Goal: Information Seeking & Learning: Learn about a topic

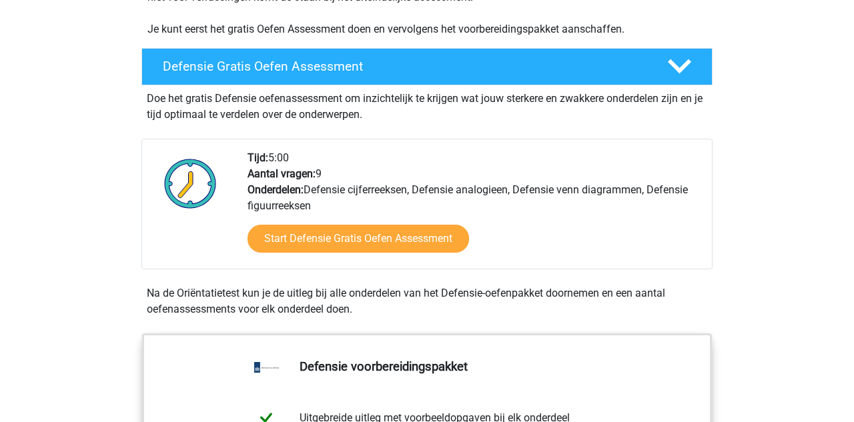
scroll to position [318, 0]
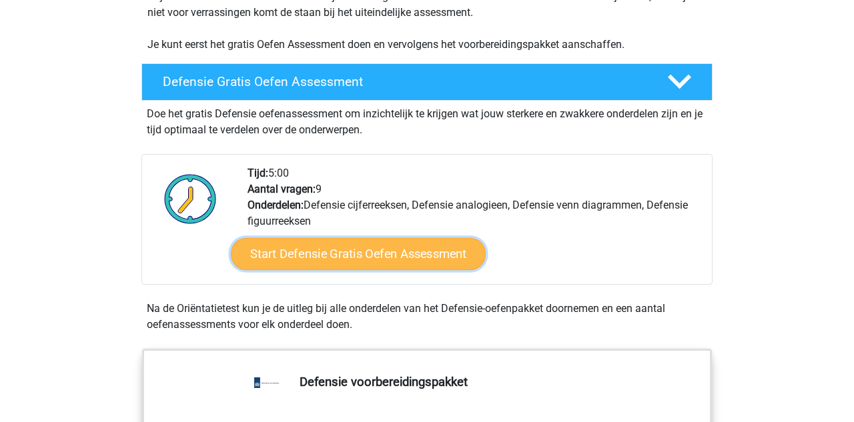
click at [338, 257] on link "Start Defensie Gratis Oefen Assessment" at bounding box center [358, 254] width 255 height 32
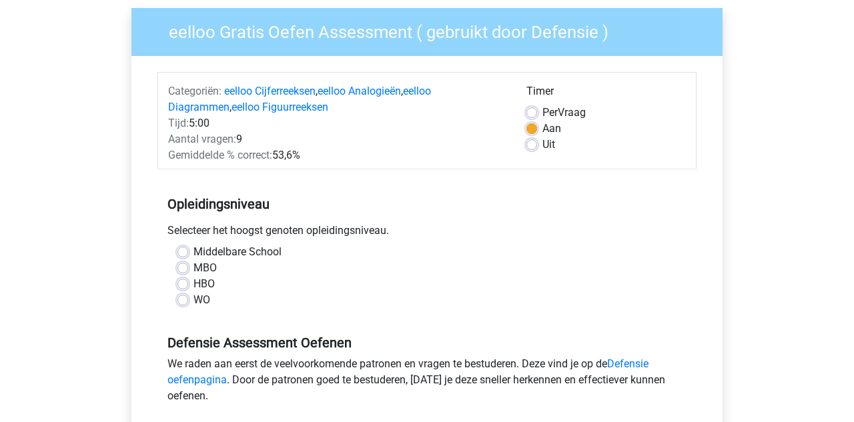
scroll to position [107, 0]
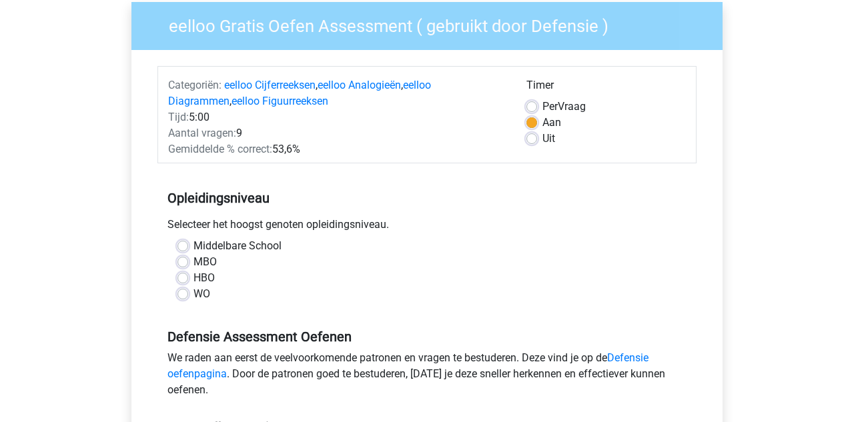
click at [194, 264] on label "MBO" at bounding box center [205, 262] width 23 height 16
click at [184, 264] on input "MBO" at bounding box center [183, 260] width 11 height 13
radio input "true"
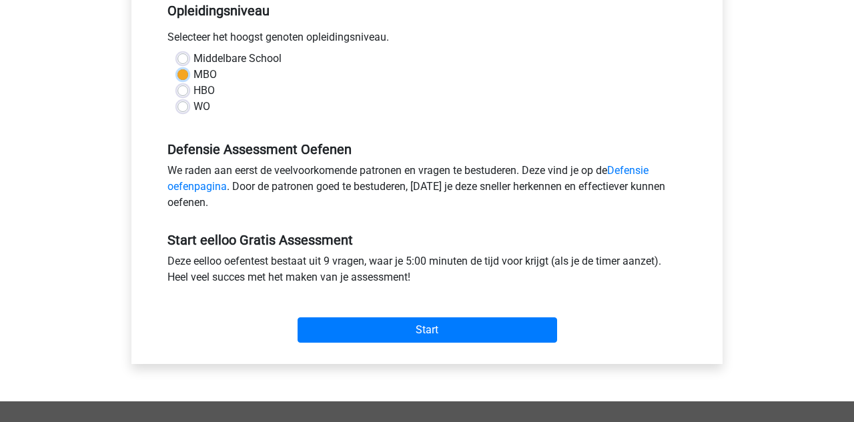
scroll to position [299, 0]
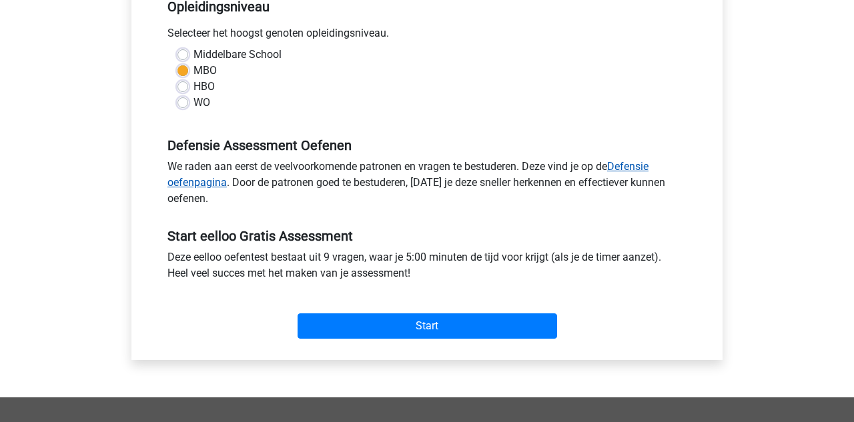
click at [635, 168] on link "Defensie oefenpagina" at bounding box center [408, 174] width 481 height 29
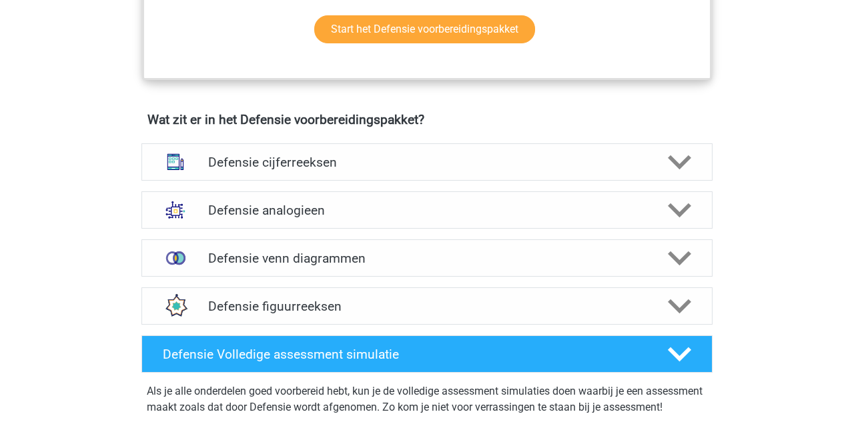
scroll to position [894, 0]
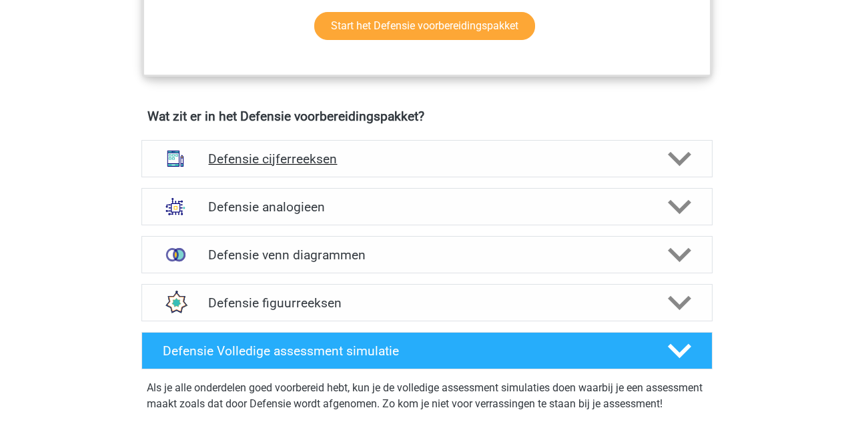
click at [683, 162] on icon at bounding box center [679, 158] width 23 height 23
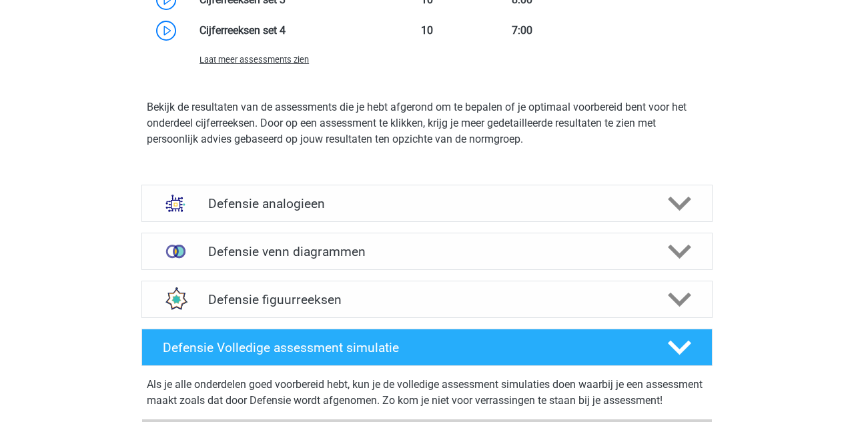
scroll to position [1654, 0]
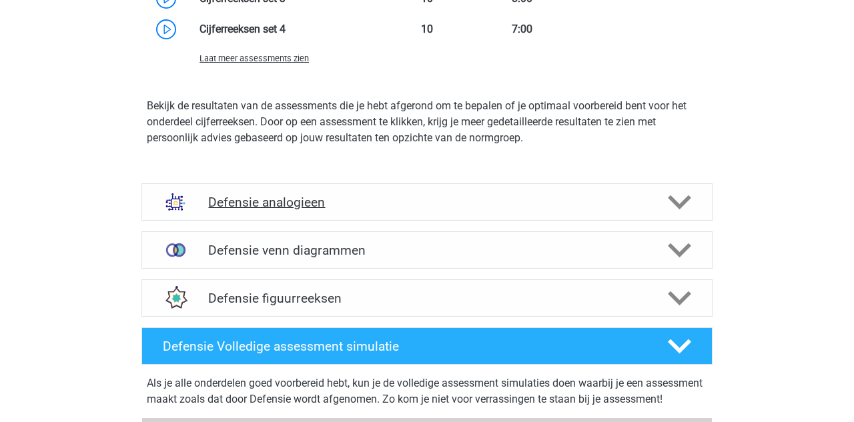
click at [681, 201] on polygon at bounding box center [679, 202] width 23 height 15
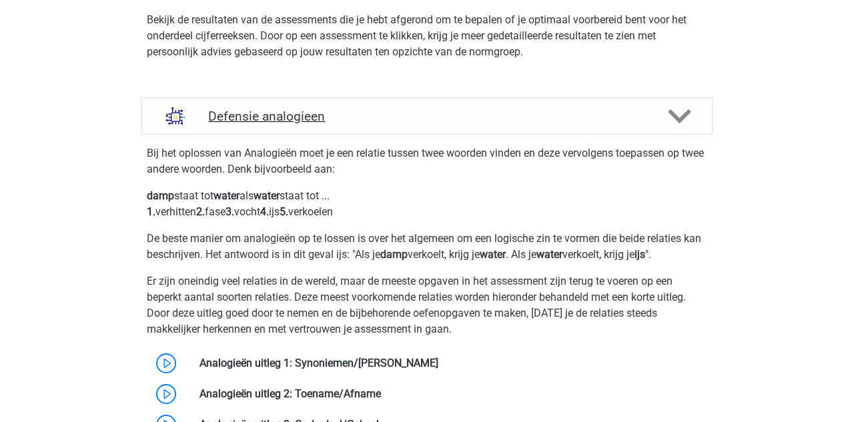
scroll to position [1752, 0]
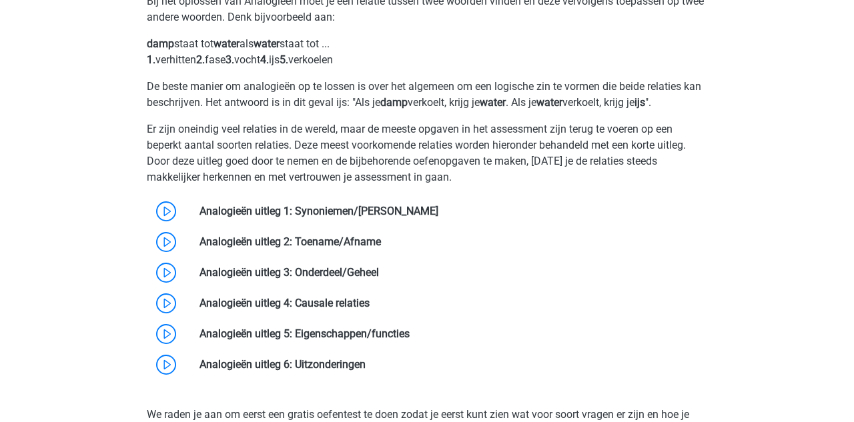
click at [97, 371] on div "Registreer Nederlands" at bounding box center [427, 36] width 854 height 3856
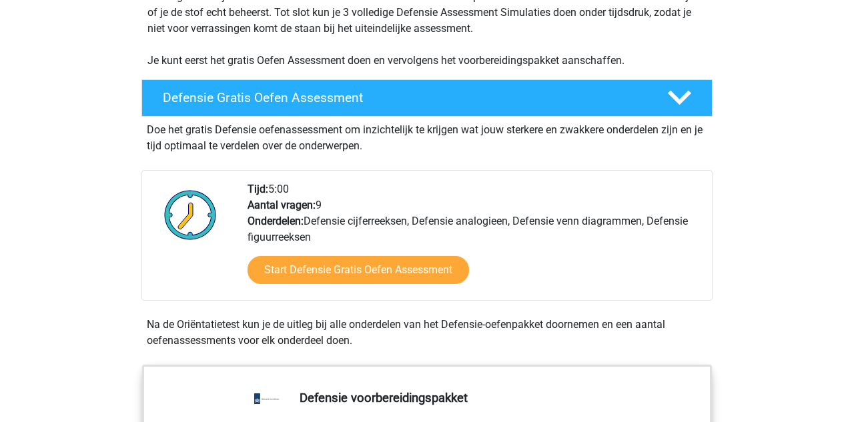
scroll to position [302, 0]
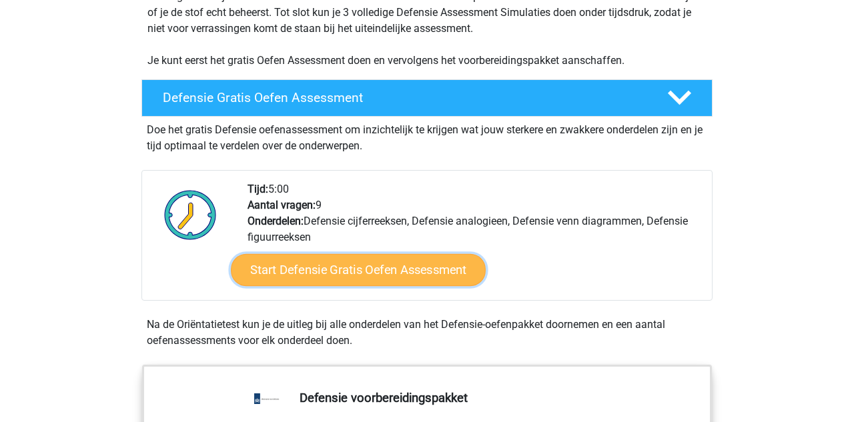
click at [417, 270] on link "Start Defensie Gratis Oefen Assessment" at bounding box center [358, 270] width 255 height 32
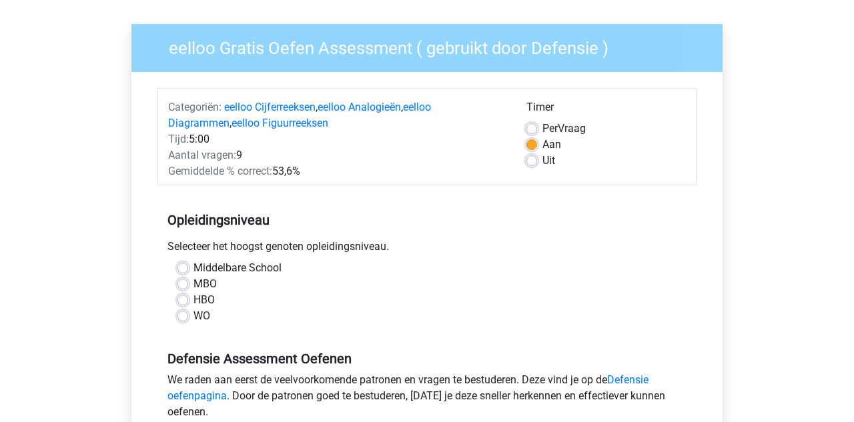
scroll to position [93, 0]
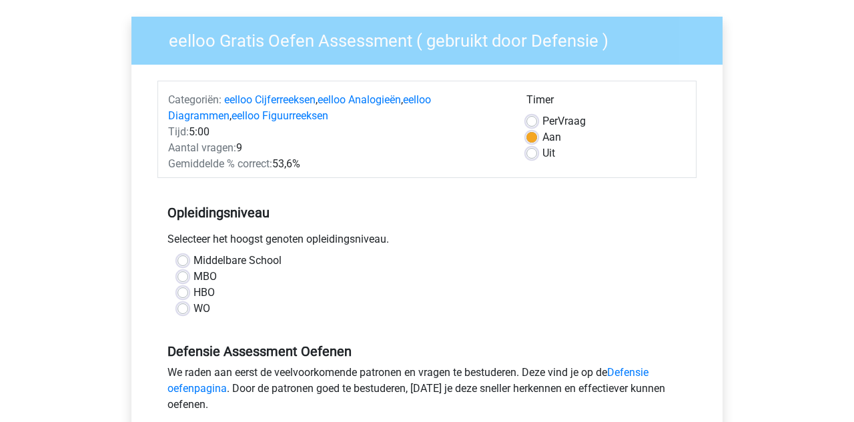
click at [194, 276] on label "MBO" at bounding box center [205, 277] width 23 height 16
click at [188, 276] on input "MBO" at bounding box center [183, 275] width 11 height 13
radio input "true"
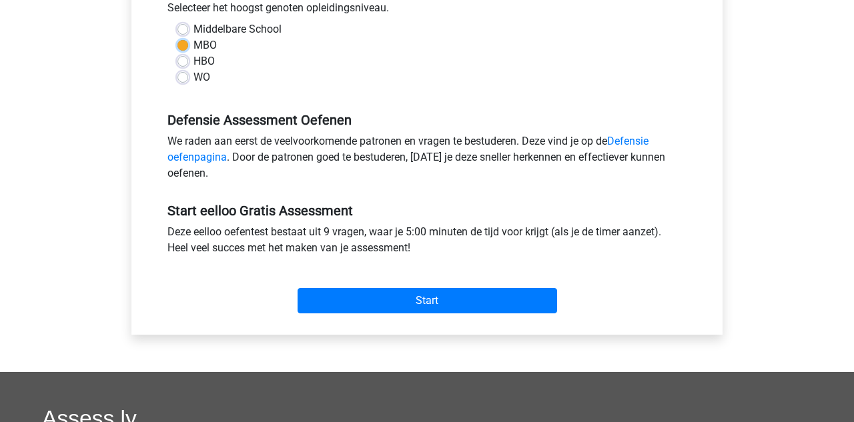
scroll to position [327, 0]
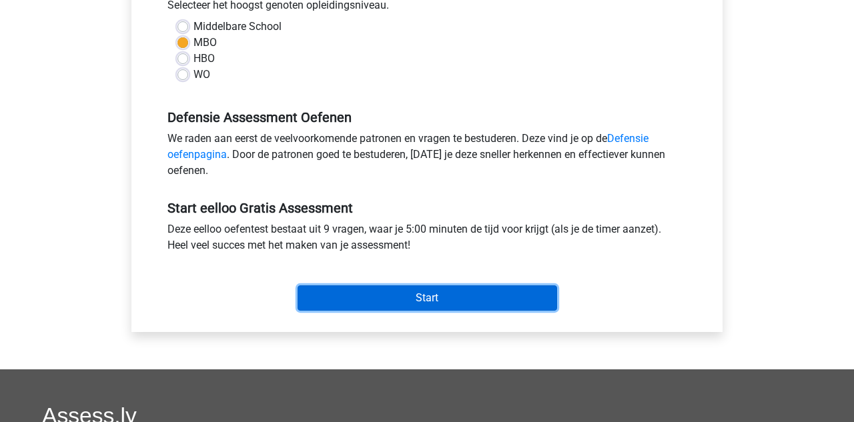
click at [408, 300] on input "Start" at bounding box center [428, 298] width 260 height 25
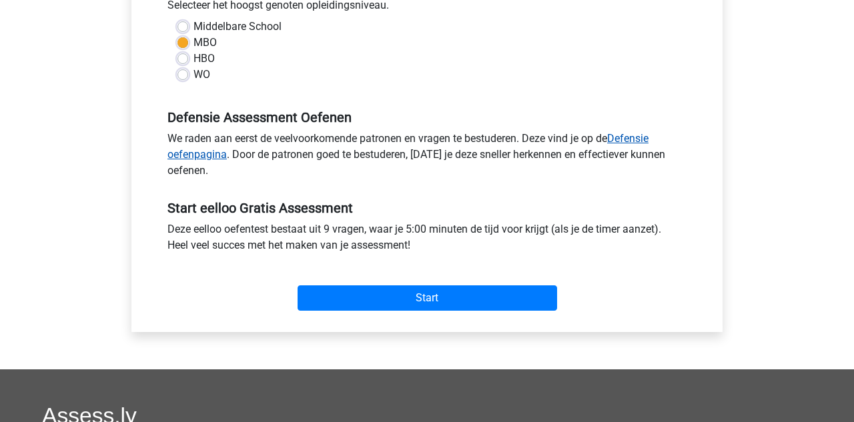
click at [634, 135] on link "Defensie oefenpagina" at bounding box center [408, 146] width 481 height 29
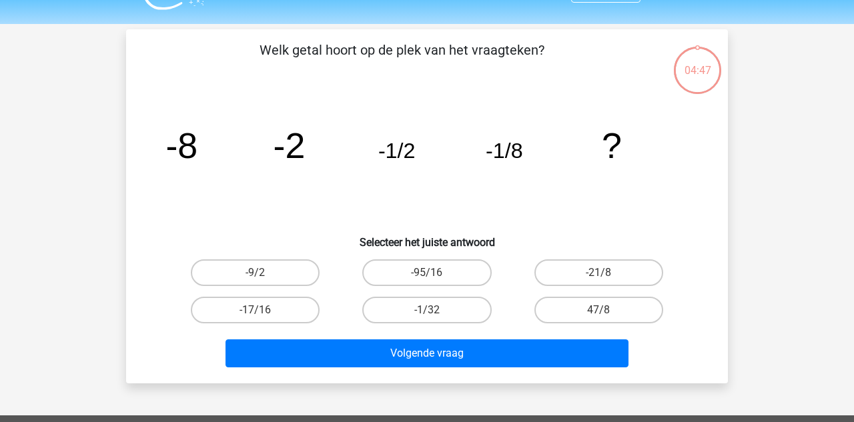
scroll to position [35, 0]
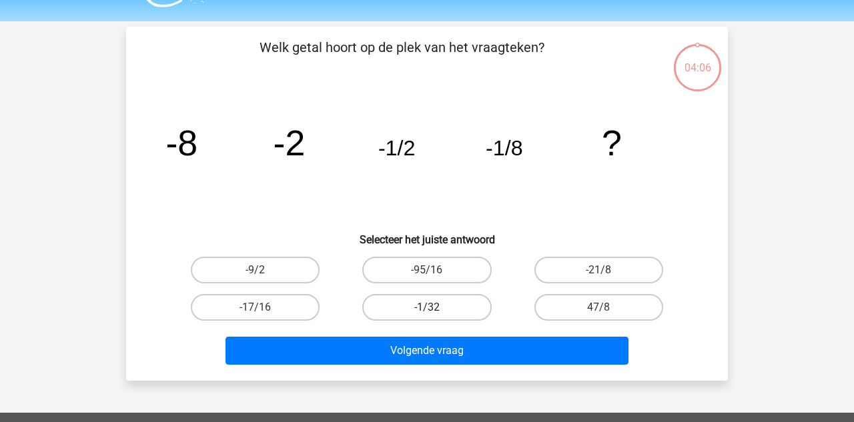
click at [436, 310] on label "-1/32" at bounding box center [426, 307] width 129 height 27
click at [436, 310] on input "-1/32" at bounding box center [431, 312] width 9 height 9
radio input "true"
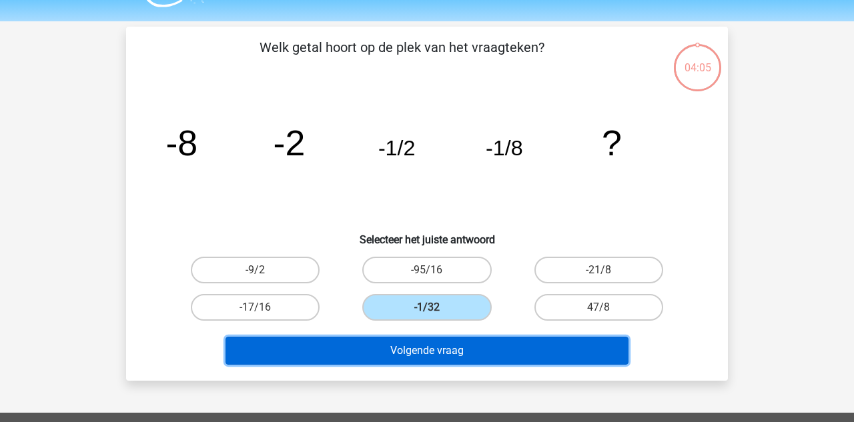
click at [438, 352] on button "Volgende vraag" at bounding box center [428, 351] width 404 height 28
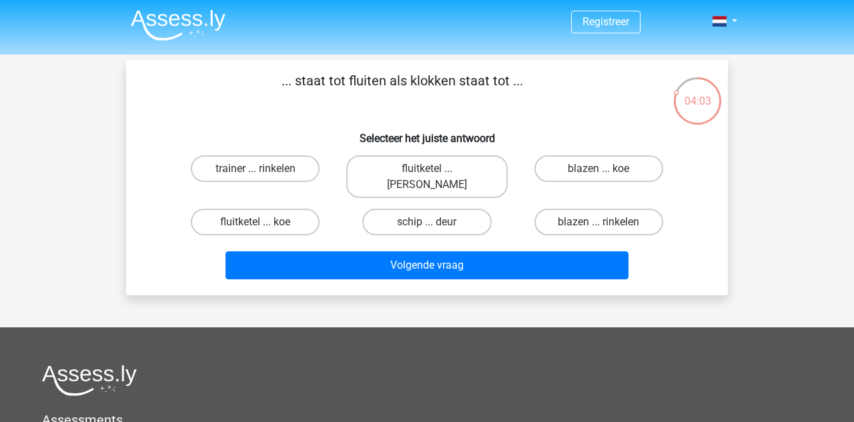
scroll to position [1, 0]
click at [424, 170] on label "fluitketel ... luiden" at bounding box center [426, 177] width 161 height 43
click at [427, 170] on input "fluitketel ... luiden" at bounding box center [431, 173] width 9 height 9
radio input "true"
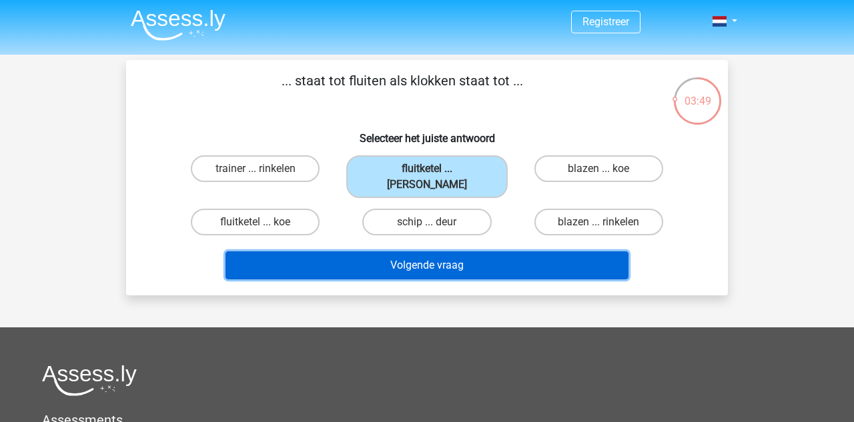
click at [421, 252] on button "Volgende vraag" at bounding box center [428, 266] width 404 height 28
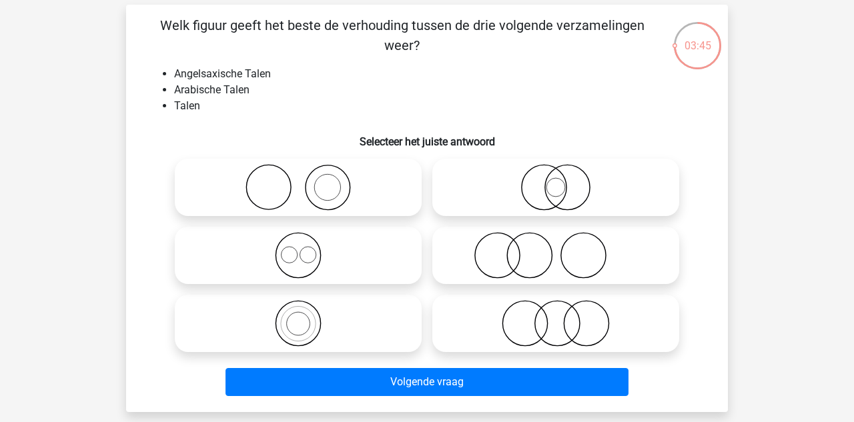
scroll to position [59, 0]
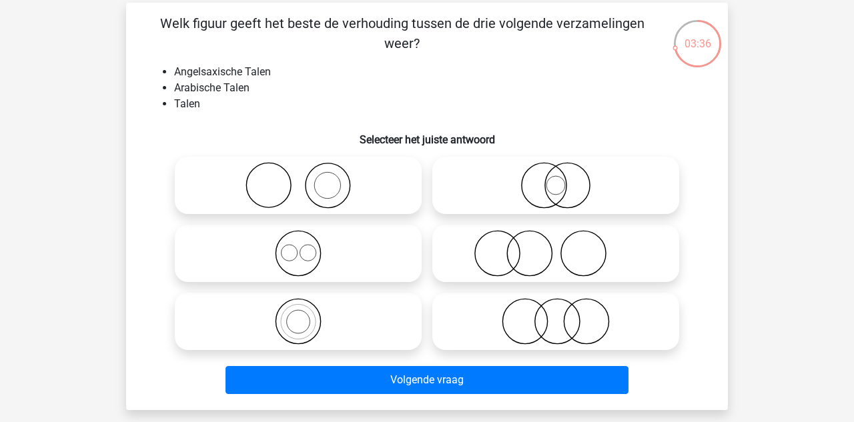
click at [93, 330] on div "Registreer" at bounding box center [427, 368] width 854 height 854
click at [511, 248] on icon at bounding box center [556, 253] width 236 height 47
click at [556, 247] on input "radio" at bounding box center [560, 242] width 9 height 9
radio input "true"
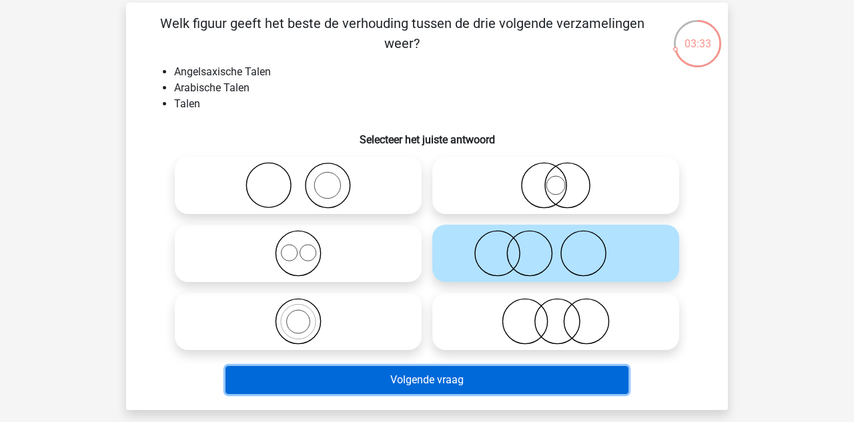
click at [432, 380] on button "Volgende vraag" at bounding box center [428, 380] width 404 height 28
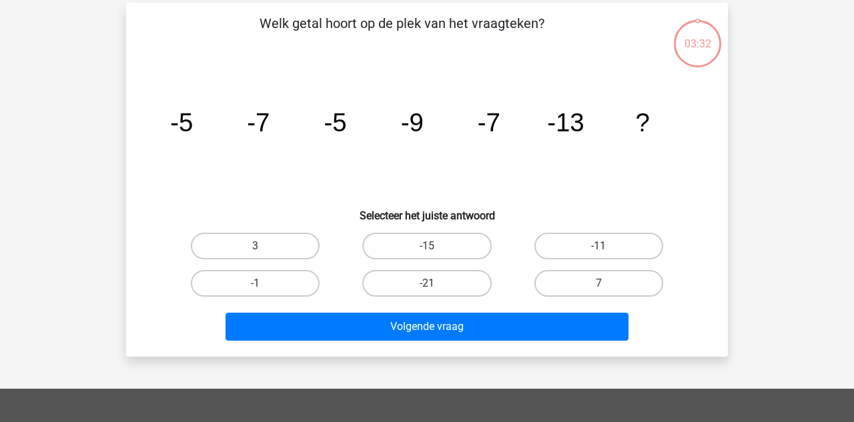
scroll to position [61, 0]
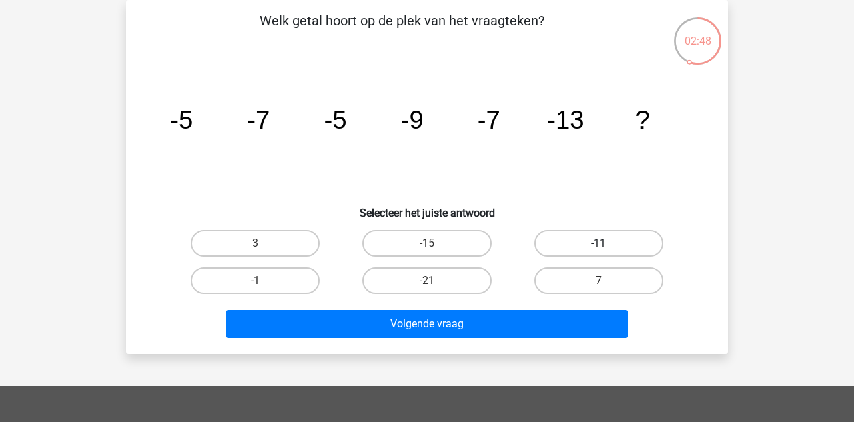
click at [592, 246] on label "-11" at bounding box center [599, 243] width 129 height 27
click at [599, 246] on input "-11" at bounding box center [603, 248] width 9 height 9
radio input "true"
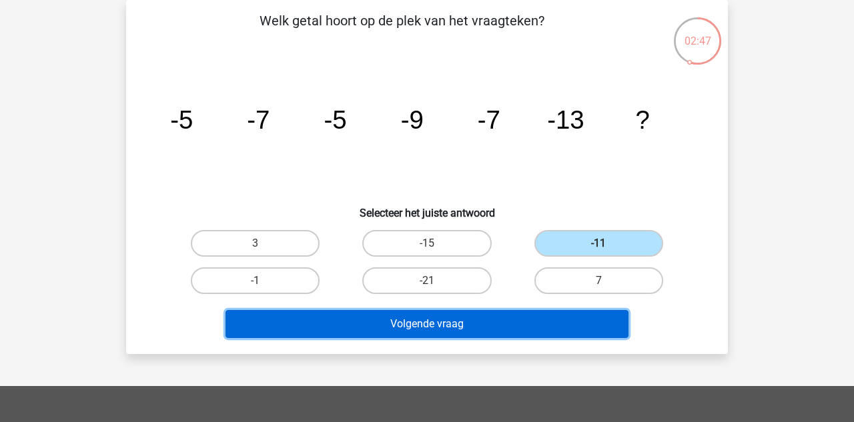
click at [447, 325] on button "Volgende vraag" at bounding box center [428, 324] width 404 height 28
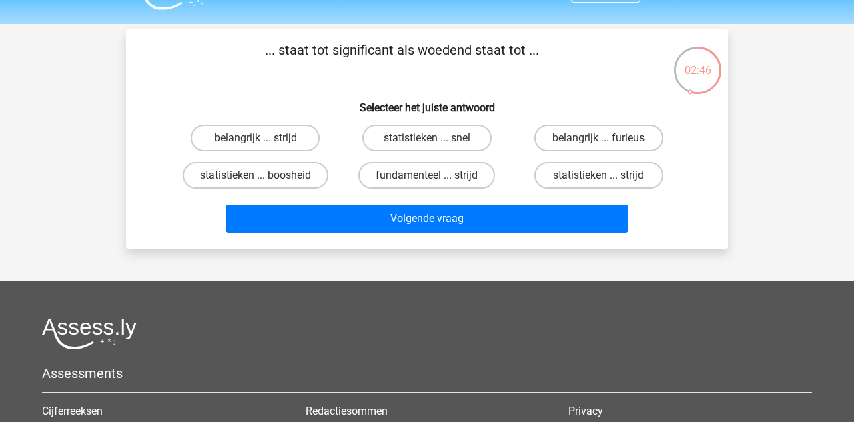
scroll to position [24, 0]
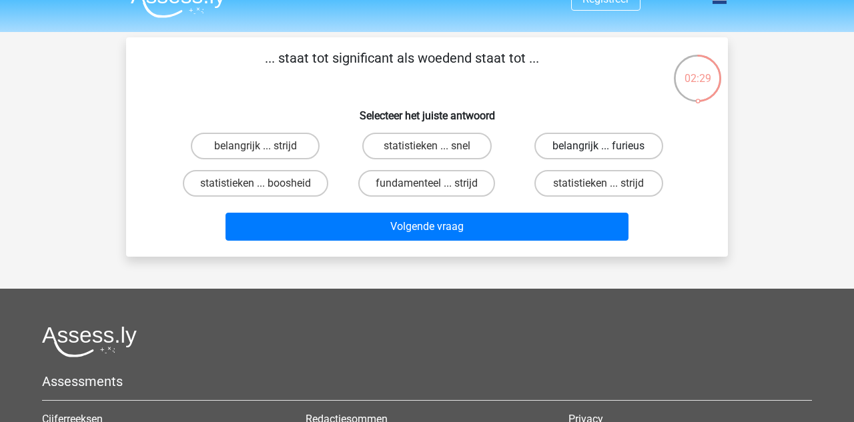
click at [598, 143] on label "belangrijk ... furieus" at bounding box center [599, 146] width 129 height 27
click at [599, 146] on input "belangrijk ... furieus" at bounding box center [603, 150] width 9 height 9
radio input "true"
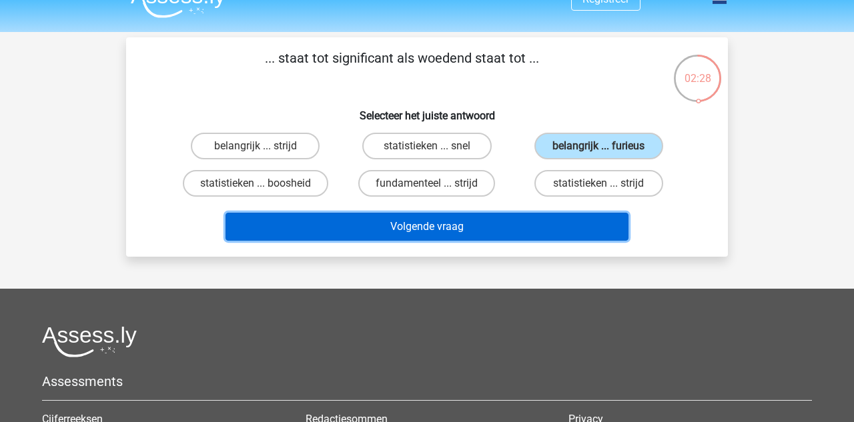
click at [434, 229] on button "Volgende vraag" at bounding box center [428, 227] width 404 height 28
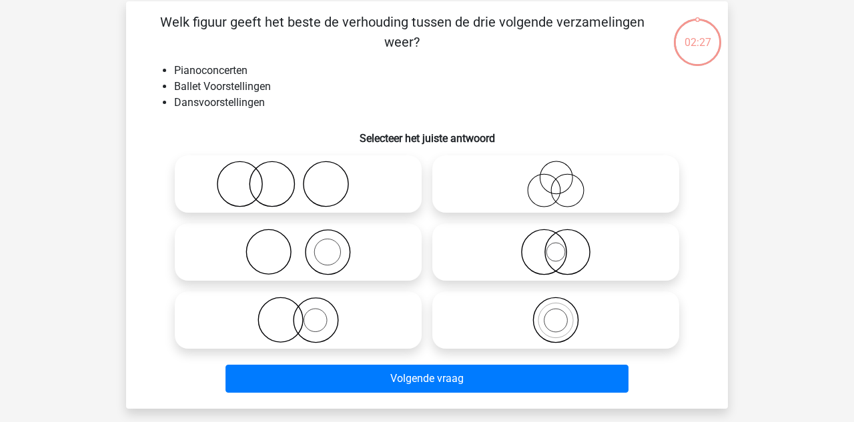
scroll to position [61, 0]
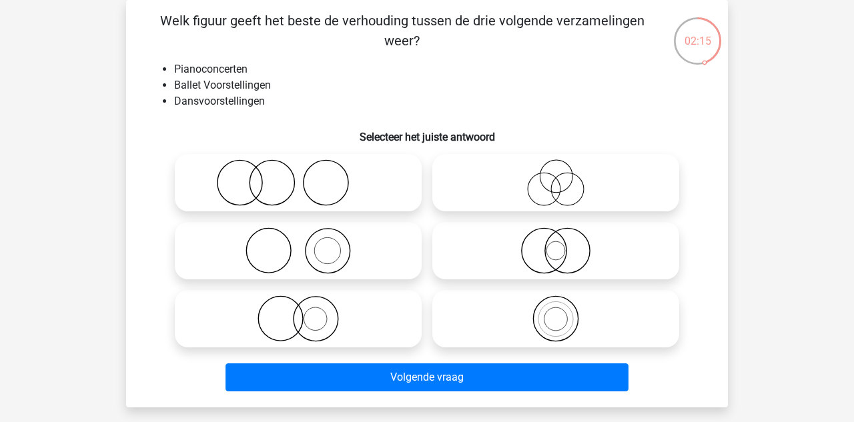
click at [557, 187] on icon at bounding box center [556, 183] width 236 height 47
click at [557, 176] on input "radio" at bounding box center [560, 172] width 9 height 9
radio input "true"
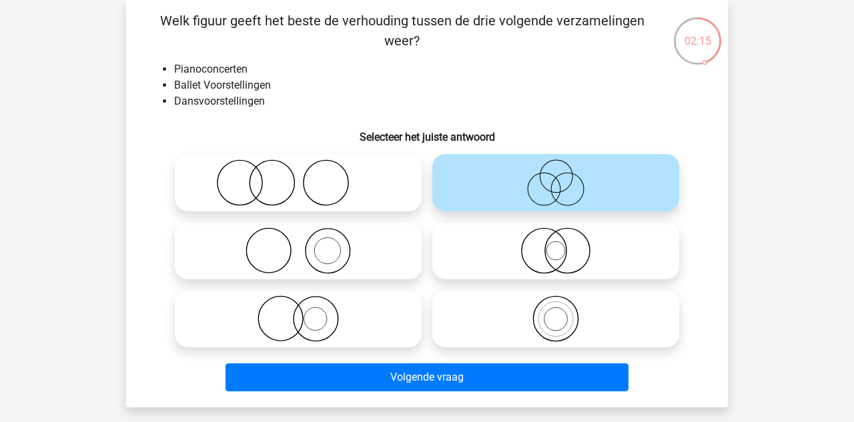
click at [557, 187] on icon at bounding box center [556, 183] width 236 height 47
click at [557, 176] on input "radio" at bounding box center [560, 172] width 9 height 9
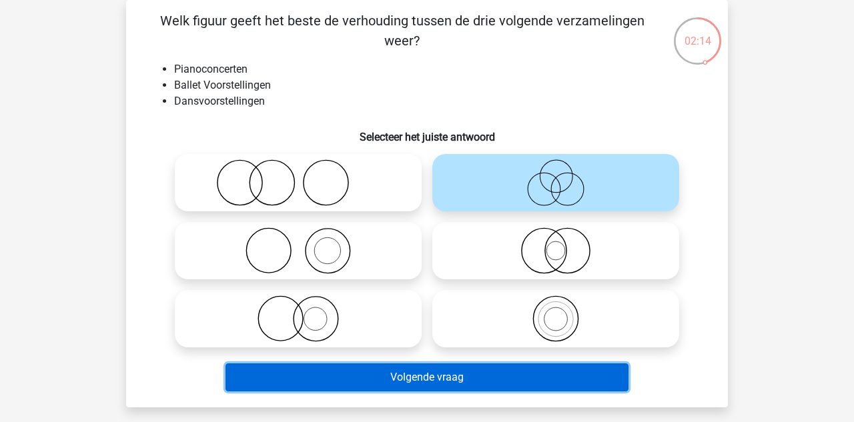
click at [437, 385] on button "Volgende vraag" at bounding box center [428, 378] width 404 height 28
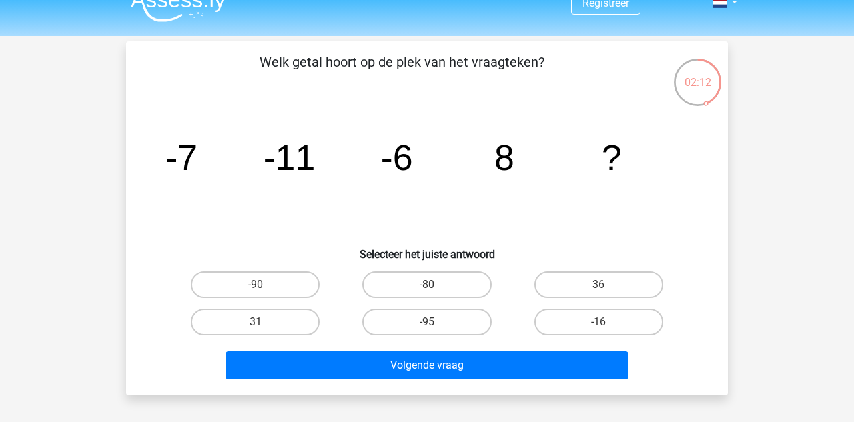
scroll to position [20, 0]
click at [593, 319] on label "-16" at bounding box center [599, 322] width 129 height 27
click at [599, 322] on input "-16" at bounding box center [603, 326] width 9 height 9
radio input "true"
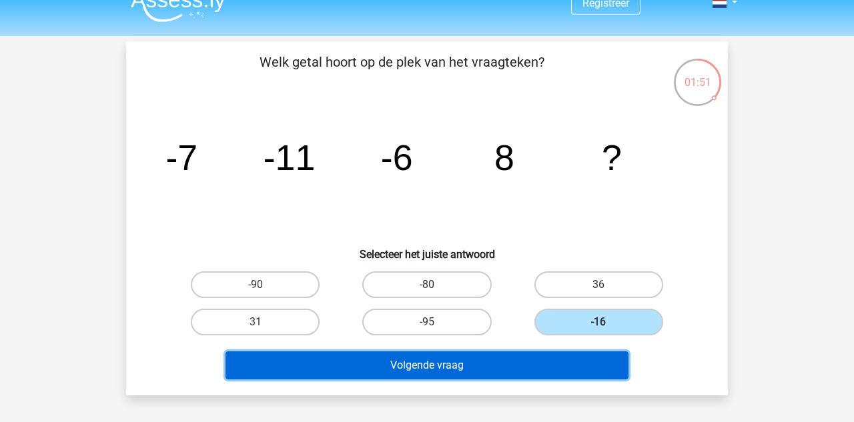
click at [454, 367] on button "Volgende vraag" at bounding box center [428, 366] width 404 height 28
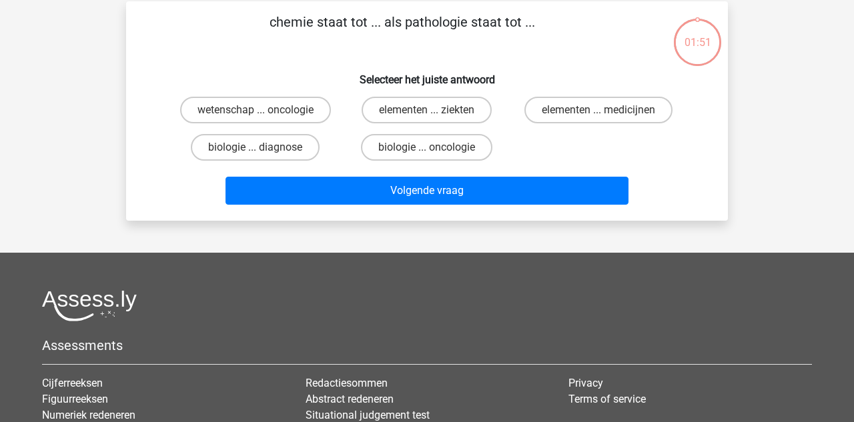
scroll to position [61, 0]
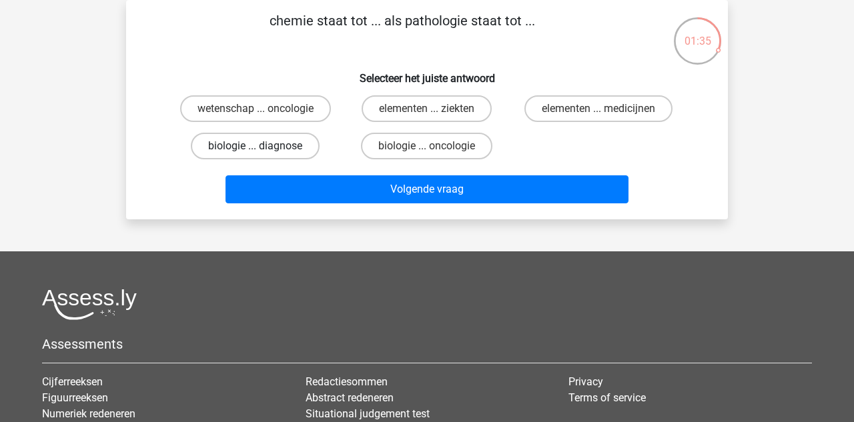
click at [275, 154] on label "biologie ... diagnose" at bounding box center [255, 146] width 129 height 27
click at [264, 154] on input "biologie ... diagnose" at bounding box center [260, 150] width 9 height 9
radio input "true"
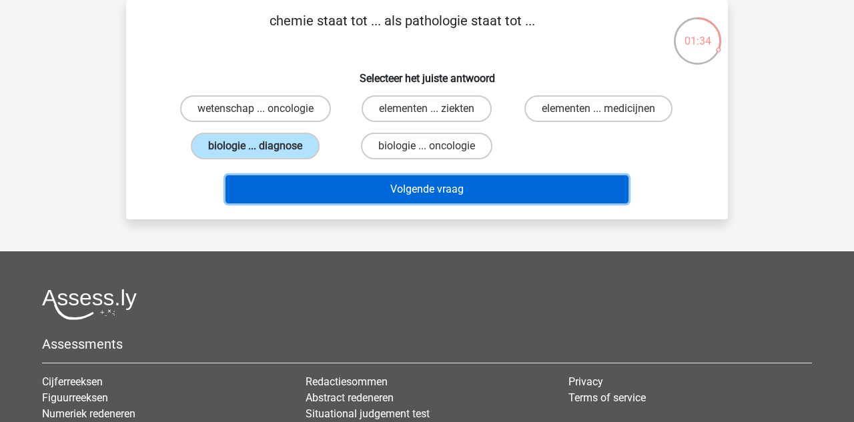
click at [397, 186] on button "Volgende vraag" at bounding box center [428, 190] width 404 height 28
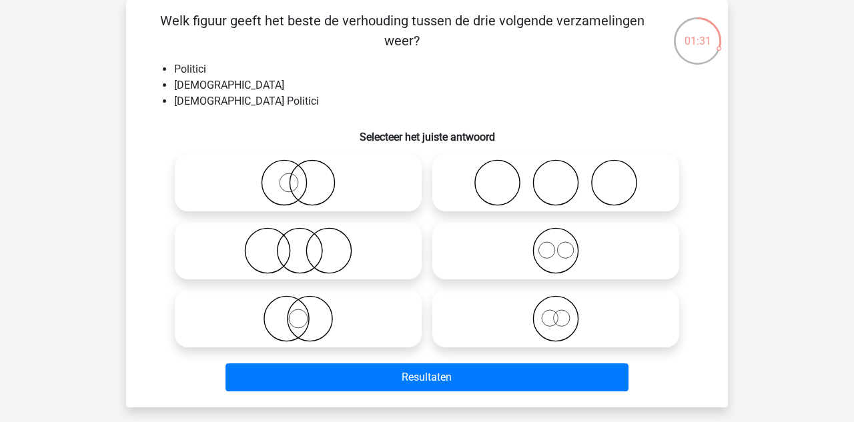
click at [531, 194] on icon at bounding box center [556, 183] width 236 height 47
click at [556, 176] on input "radio" at bounding box center [560, 172] width 9 height 9
radio input "true"
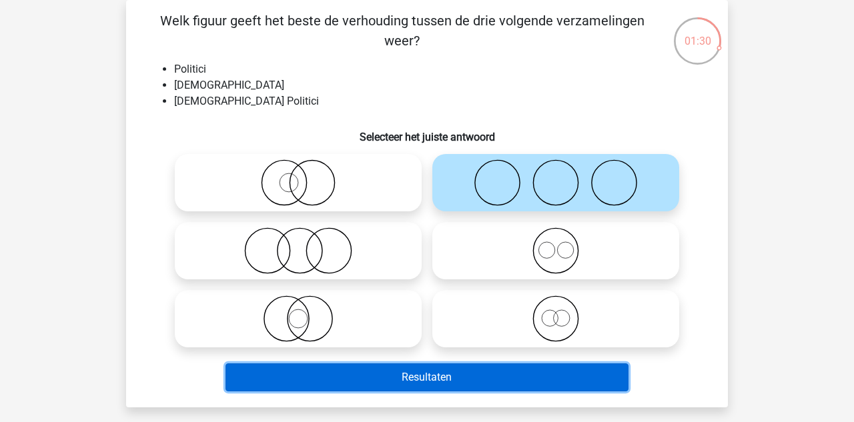
click at [431, 376] on button "Resultaten" at bounding box center [428, 378] width 404 height 28
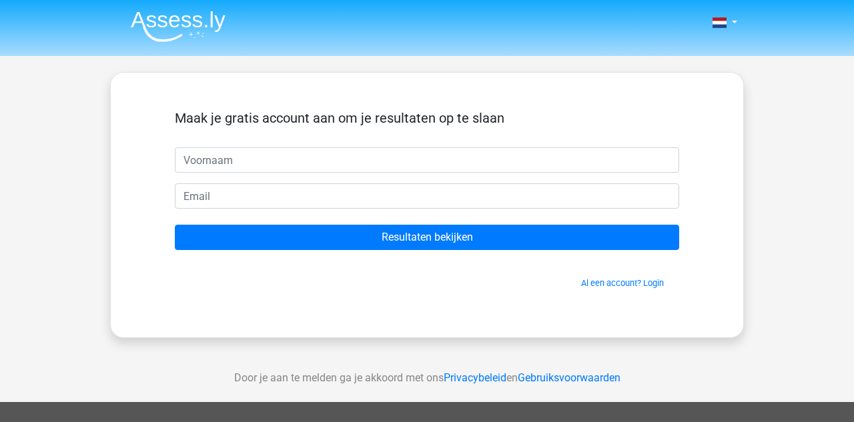
click at [242, 157] on input "text" at bounding box center [427, 159] width 505 height 25
type input "[PERSON_NAME]"
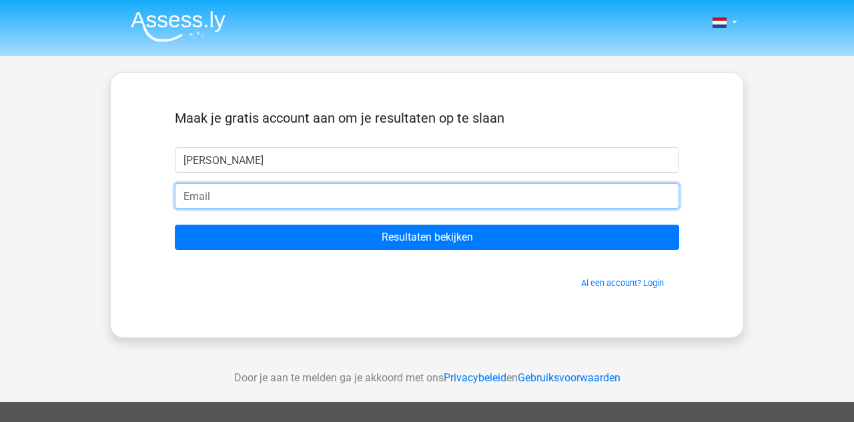
click at [224, 200] on input "email" at bounding box center [427, 196] width 505 height 25
type input "[PERSON_NAME][EMAIL_ADDRESS][DOMAIN_NAME]"
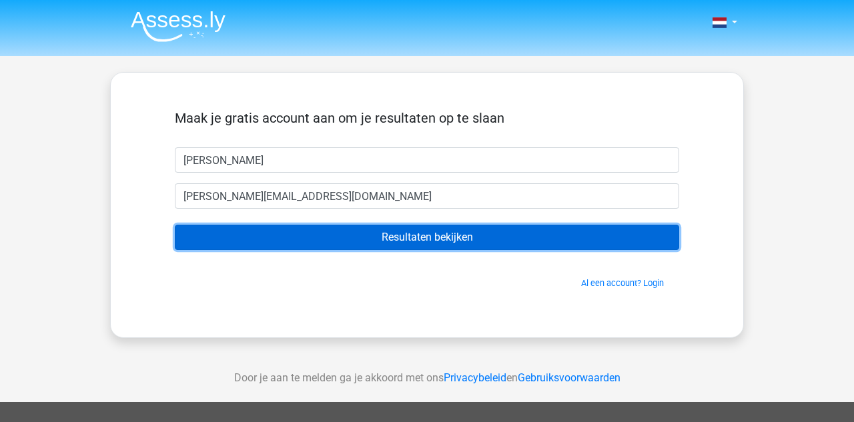
click at [381, 241] on input "Resultaten bekijken" at bounding box center [427, 237] width 505 height 25
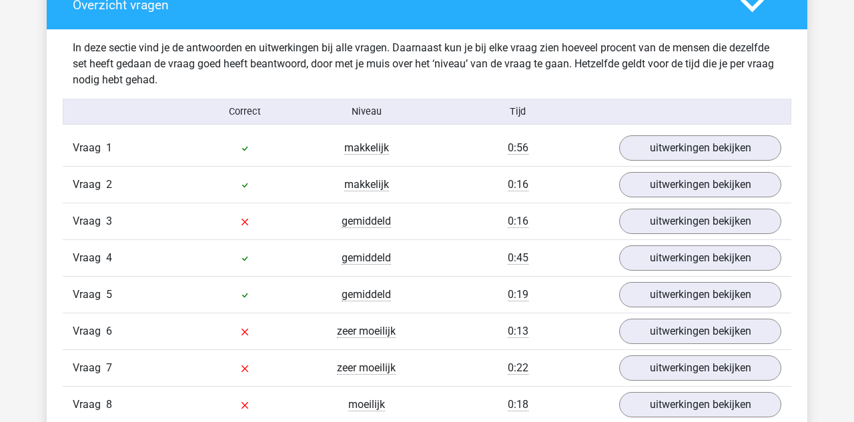
scroll to position [1391, 0]
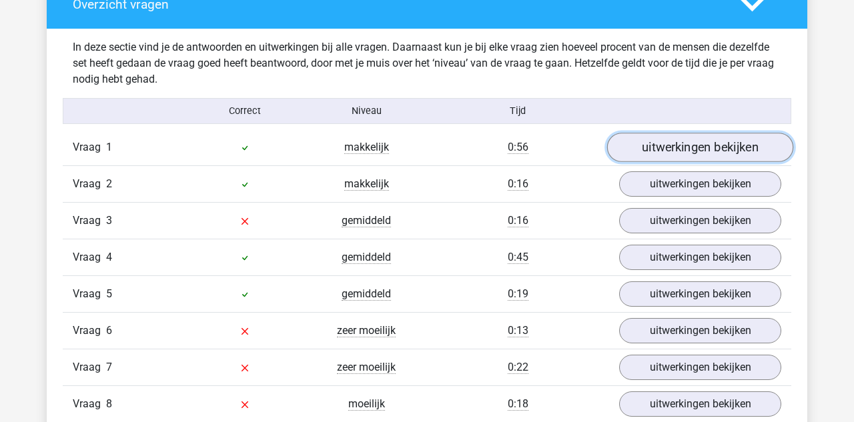
click at [675, 148] on link "uitwerkingen bekijken" at bounding box center [700, 147] width 186 height 29
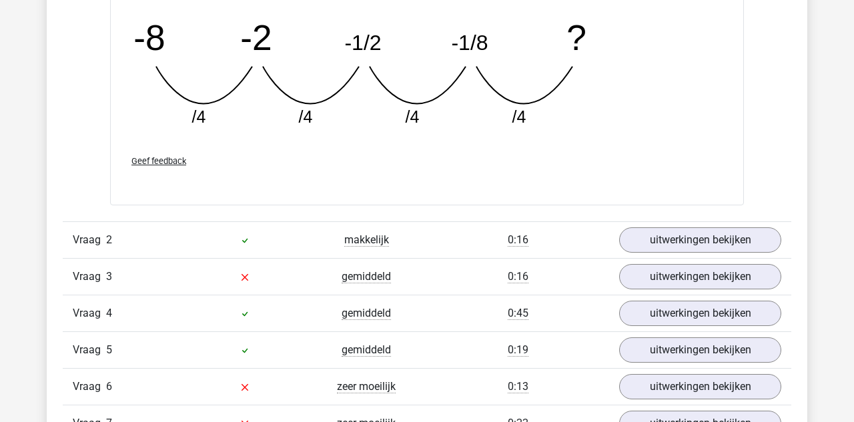
scroll to position [1920, 0]
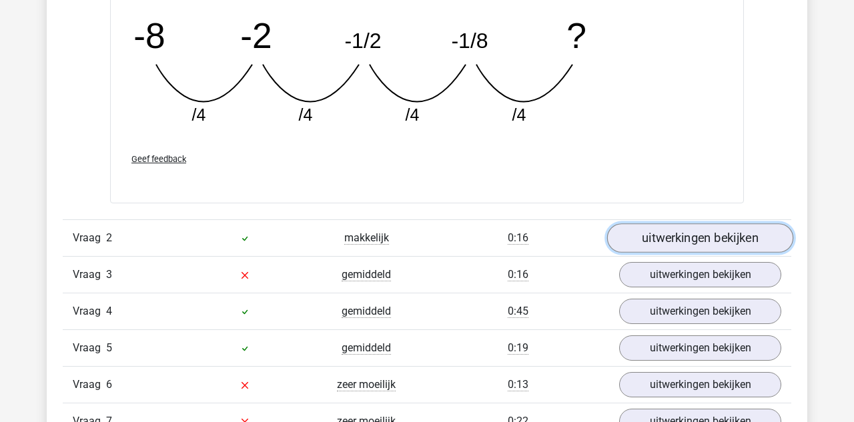
click at [728, 237] on link "uitwerkingen bekijken" at bounding box center [700, 238] width 186 height 29
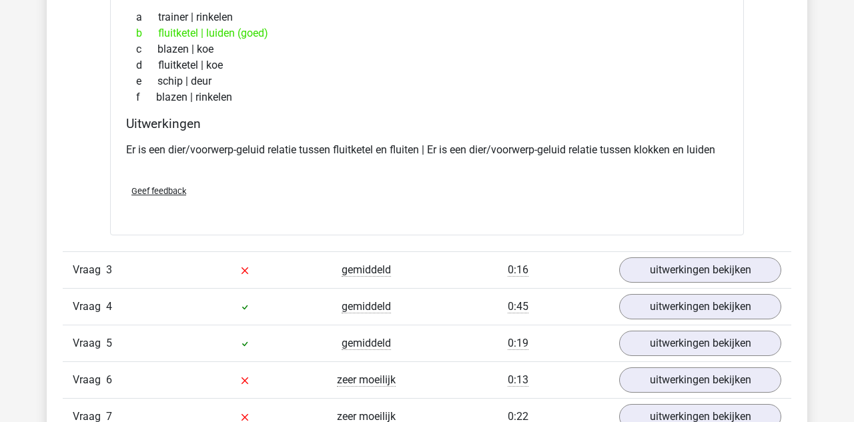
scroll to position [2246, 0]
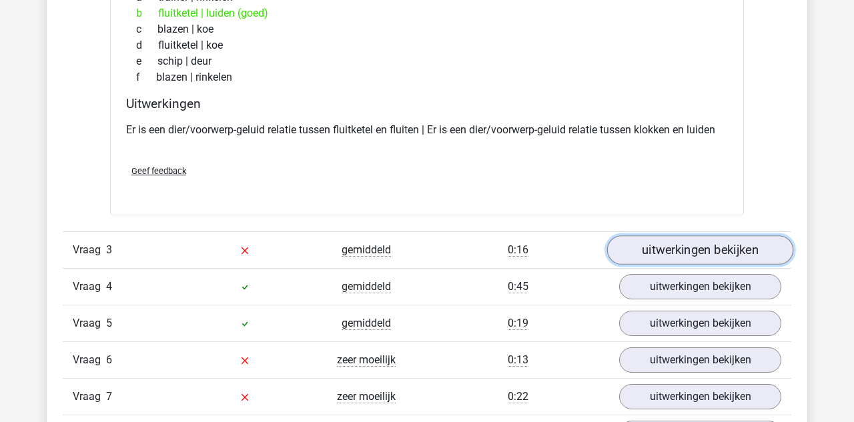
click at [705, 246] on link "uitwerkingen bekijken" at bounding box center [700, 250] width 186 height 29
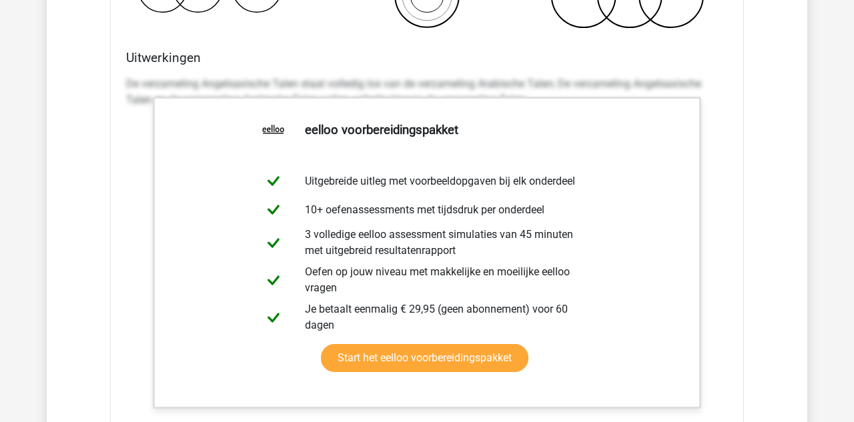
scroll to position [2823, 0]
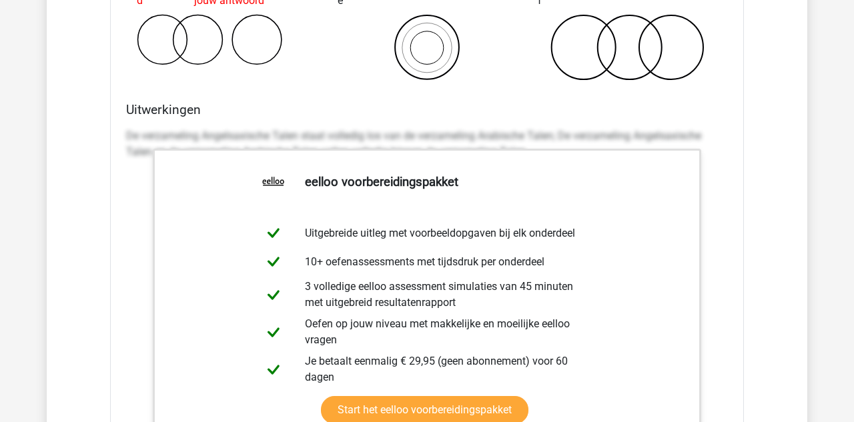
scroll to position [2770, 0]
click at [130, 123] on div "De verzameling Angelsaxische Talen staat volledig los van de verzameling Arabis…" at bounding box center [427, 149] width 602 height 53
click at [154, 131] on p "De verzameling Angelsaxische Talen staat volledig los van de verzameling Arabis…" at bounding box center [427, 145] width 602 height 32
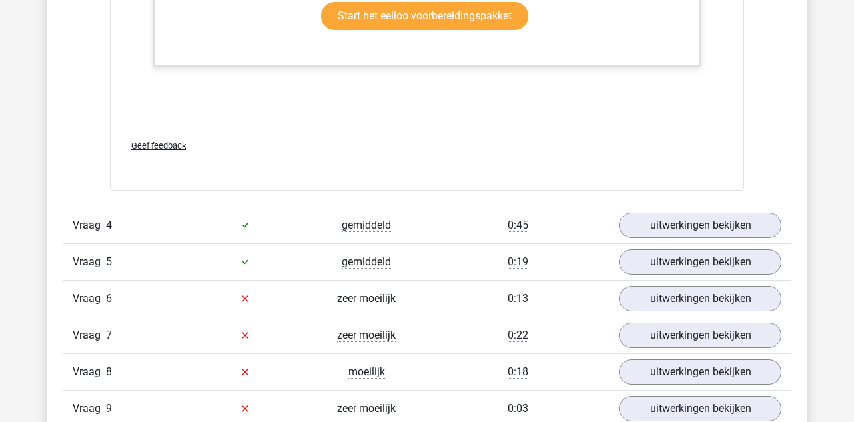
scroll to position [3167, 0]
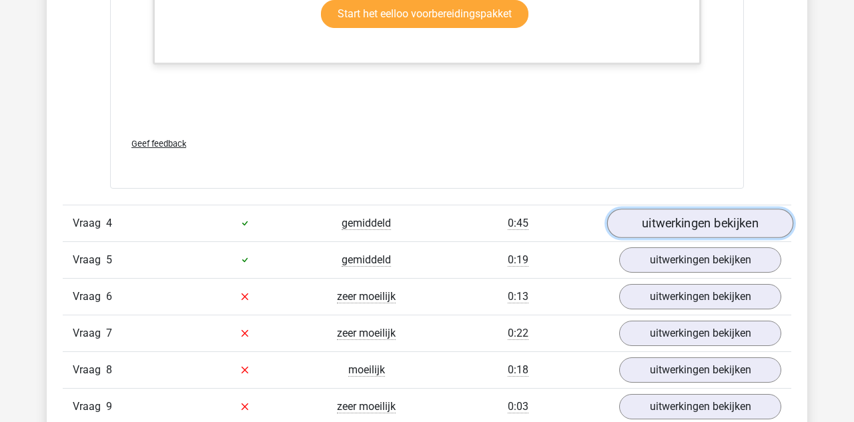
click at [708, 217] on link "uitwerkingen bekijken" at bounding box center [700, 223] width 186 height 29
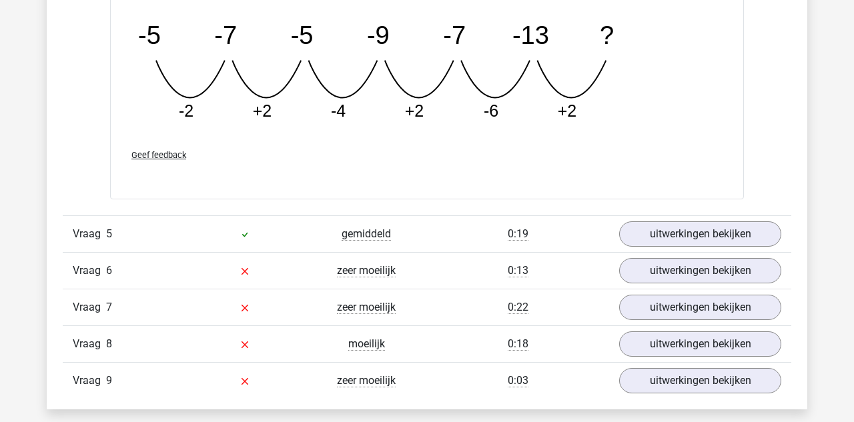
scroll to position [3812, 0]
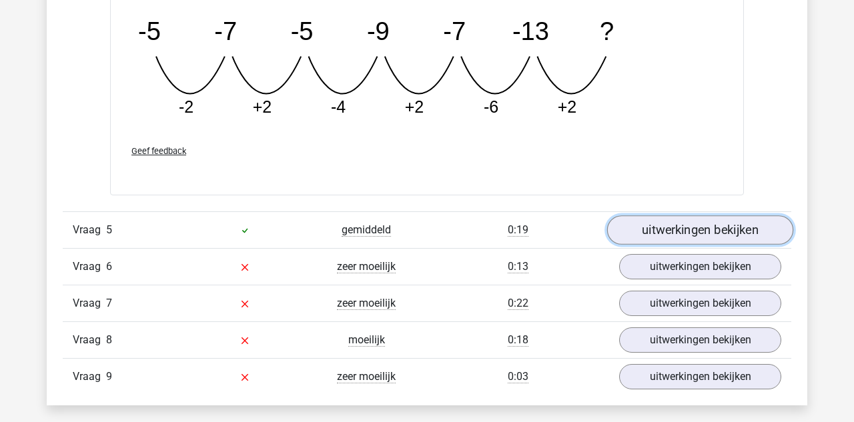
click at [718, 224] on link "uitwerkingen bekijken" at bounding box center [700, 230] width 186 height 29
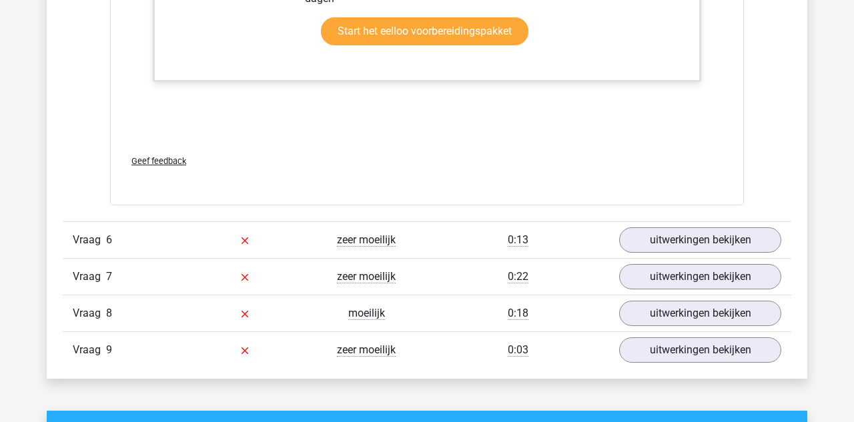
scroll to position [4508, 0]
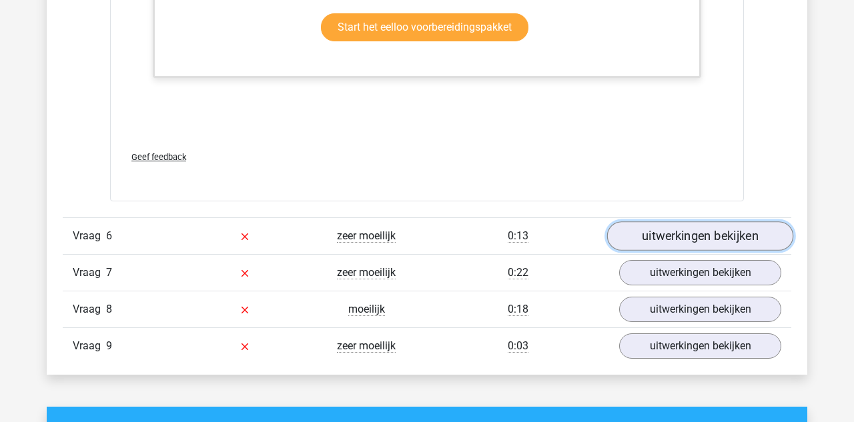
click at [672, 232] on link "uitwerkingen bekijken" at bounding box center [700, 236] width 186 height 29
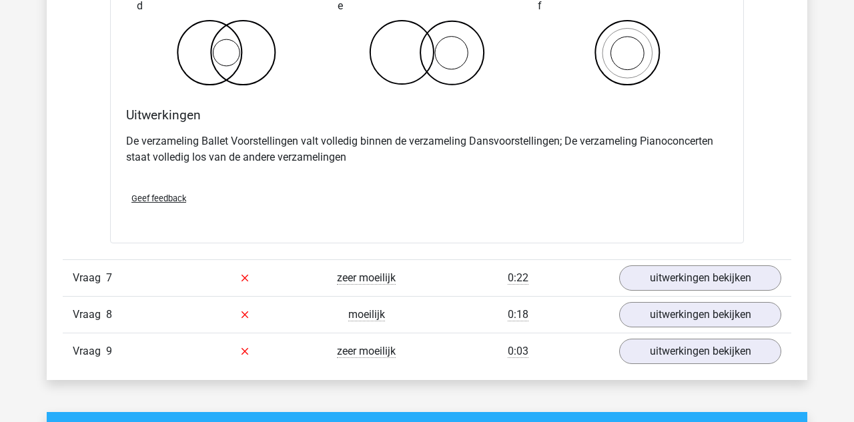
scroll to position [5020, 0]
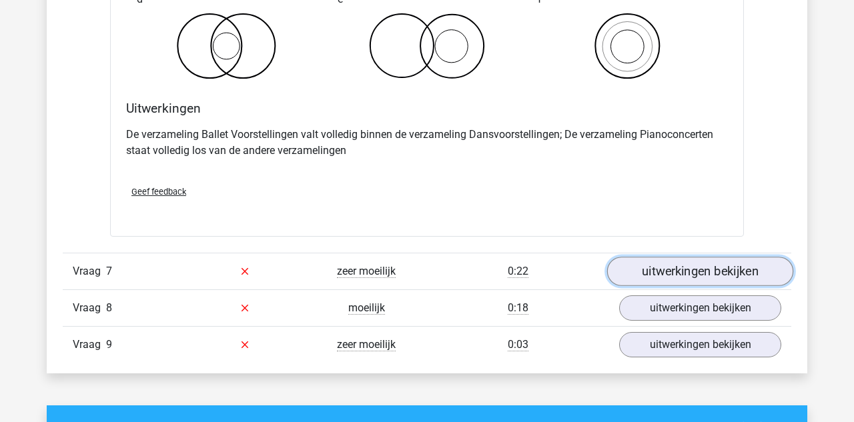
click at [686, 266] on link "uitwerkingen bekijken" at bounding box center [700, 271] width 186 height 29
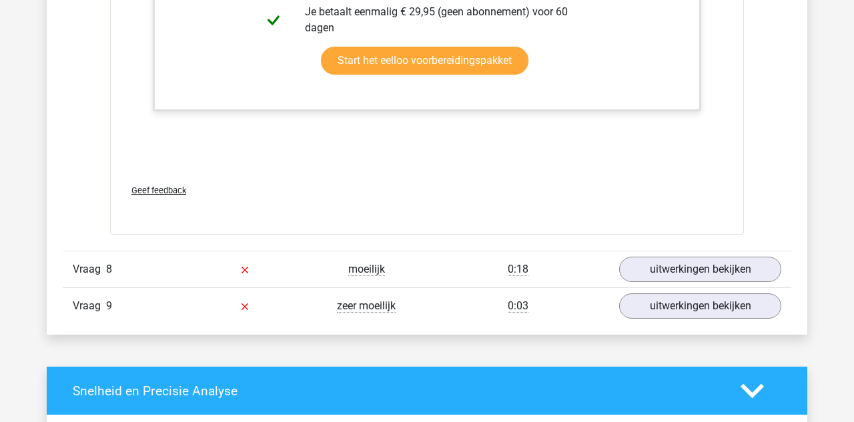
scroll to position [5871, 0]
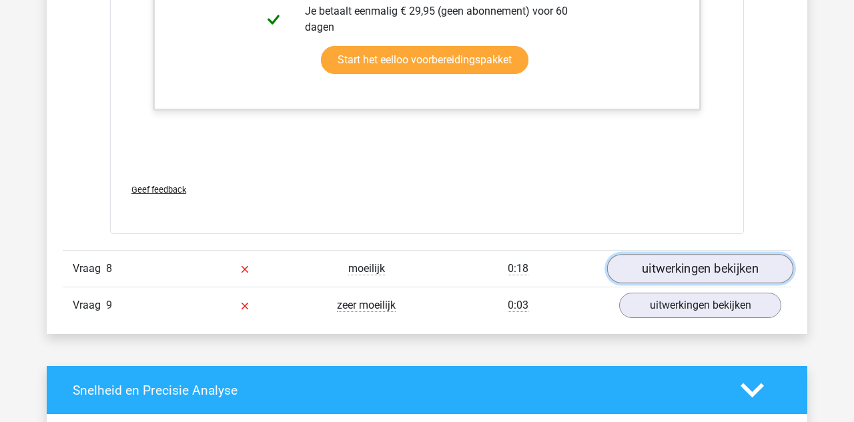
click at [682, 262] on link "uitwerkingen bekijken" at bounding box center [700, 269] width 186 height 29
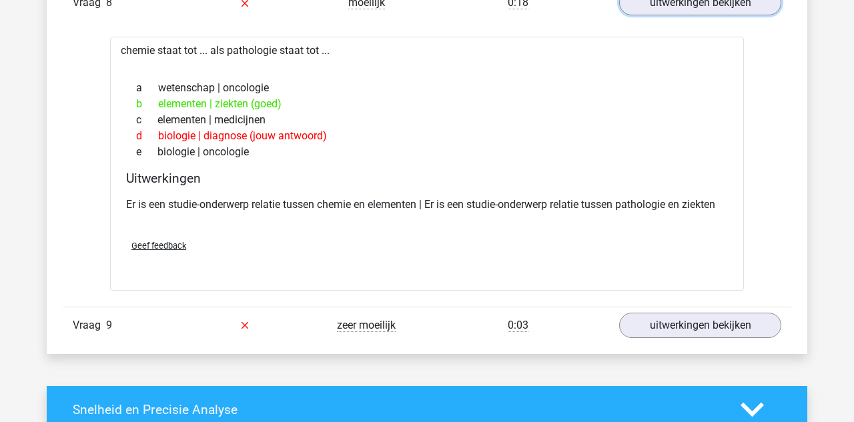
scroll to position [6152, 0]
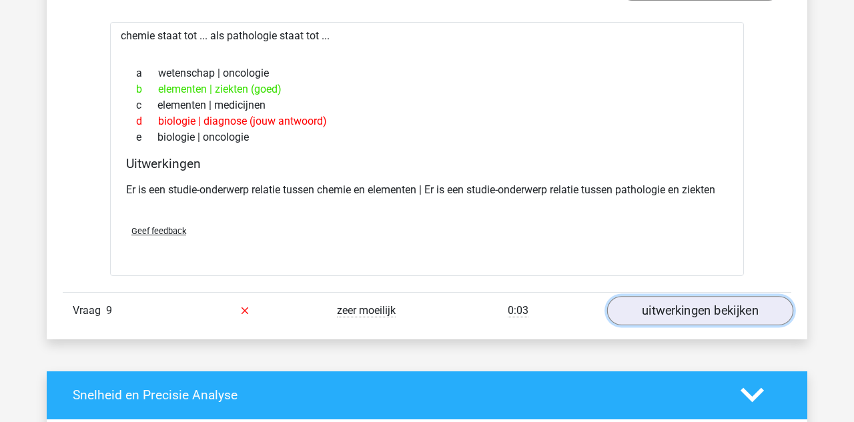
click at [687, 296] on link "uitwerkingen bekijken" at bounding box center [700, 310] width 186 height 29
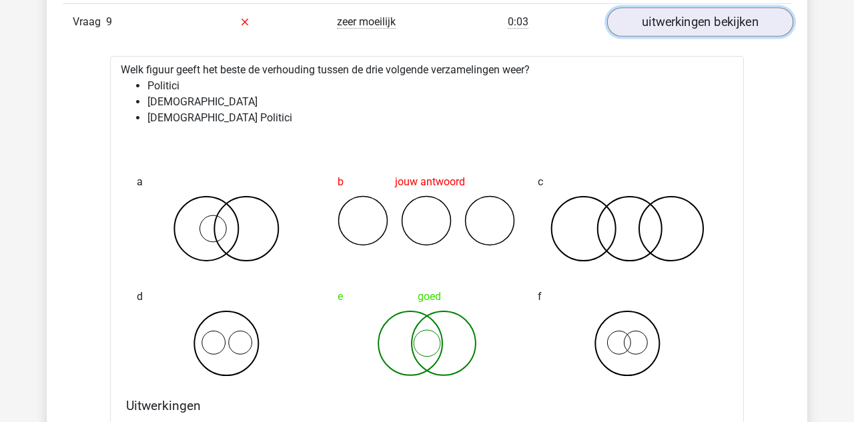
scroll to position [6439, 0]
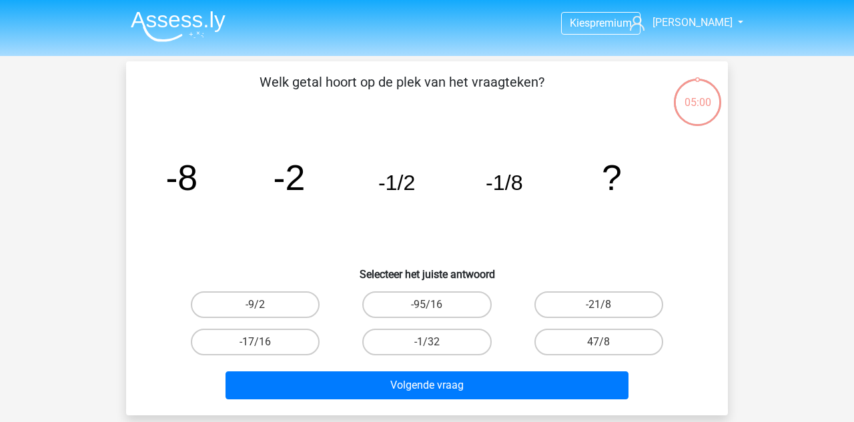
scroll to position [61, 0]
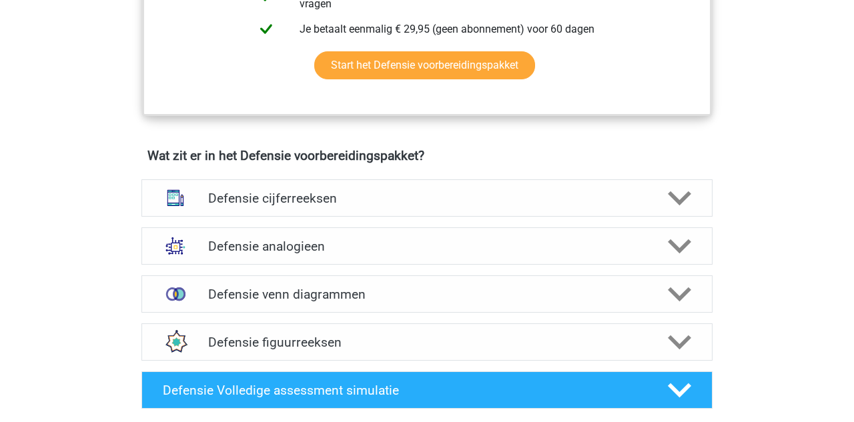
scroll to position [881, 0]
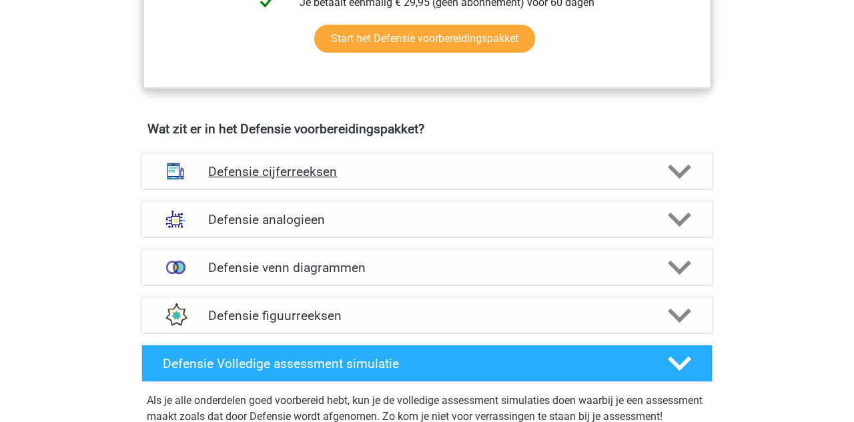
click at [675, 170] on polygon at bounding box center [679, 171] width 23 height 15
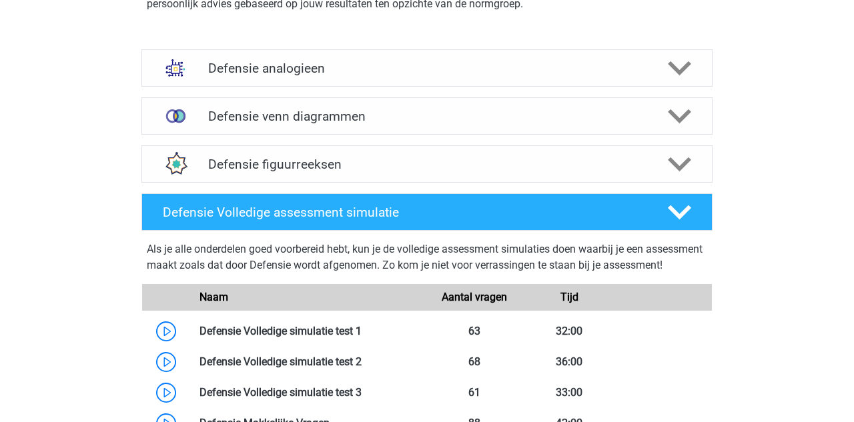
scroll to position [1789, 0]
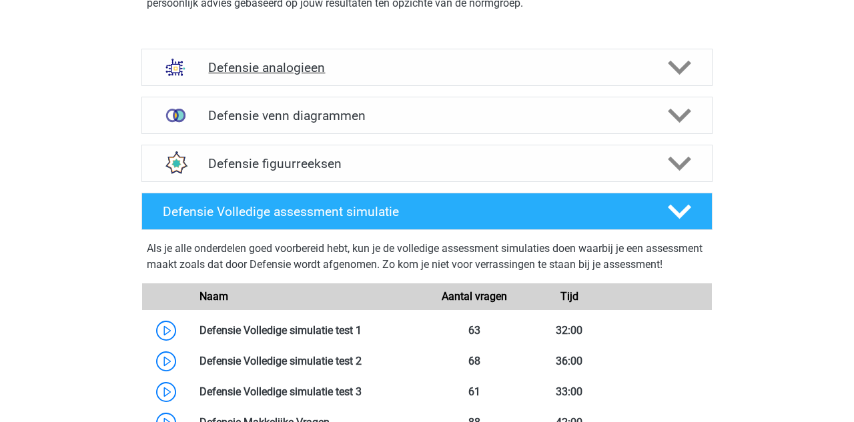
click at [684, 60] on icon at bounding box center [679, 67] width 23 height 23
